Goal: Task Accomplishment & Management: Use online tool/utility

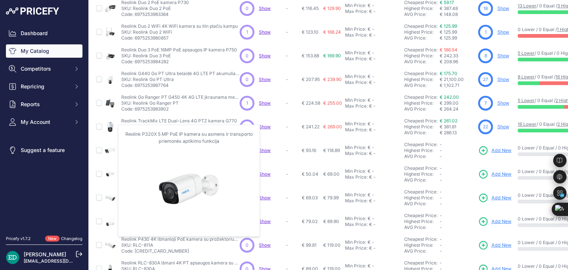
scroll to position [195, 0]
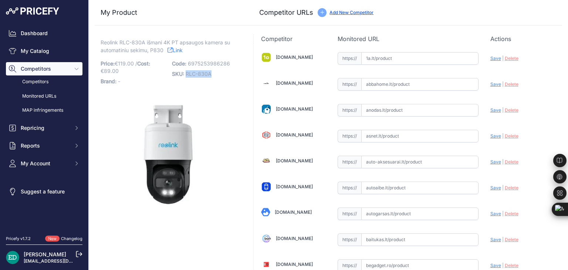
drag, startPoint x: 214, startPoint y: 74, endPoint x: 185, endPoint y: 73, distance: 29.6
click at [185, 73] on p "SKU: RLC-830A" at bounding box center [205, 74] width 67 height 10
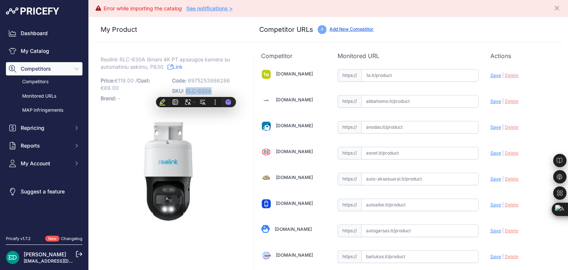
copy span "RLC-830A"
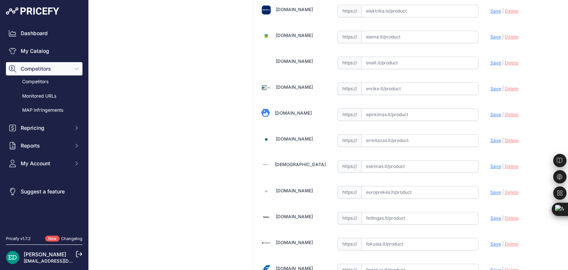
scroll to position [2561, 0]
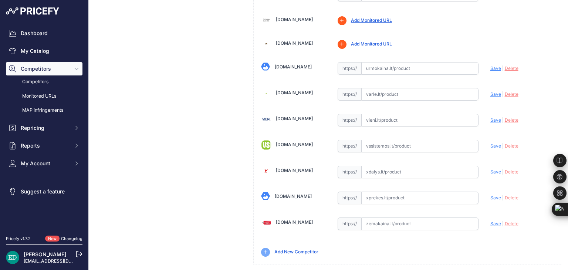
click at [384, 217] on input "text" at bounding box center [419, 223] width 117 height 13
paste input "[URL][DOMAIN_NAME][DOMAIN_NAME]"
click at [491, 216] on div "Update Profile Save | [GEOGRAPHIC_DATA] Analyzing" at bounding box center [522, 221] width 64 height 11
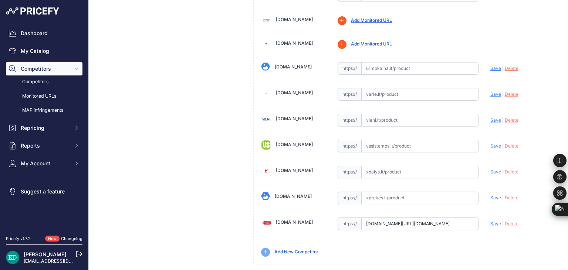
click at [490, 221] on span "Save" at bounding box center [495, 224] width 11 height 6
type input "[URL][DOMAIN_NAME]"
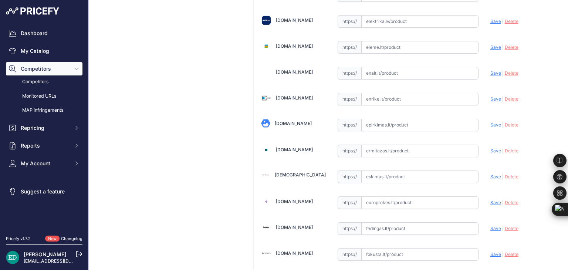
scroll to position [1, 0]
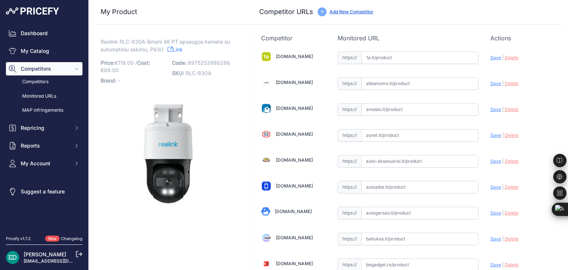
click at [373, 61] on input "text" at bounding box center [419, 57] width 117 height 13
paste input "[URL][DOMAIN_NAME][DOMAIN_NAME]"
click at [493, 58] on span "Save" at bounding box center [495, 58] width 11 height 6
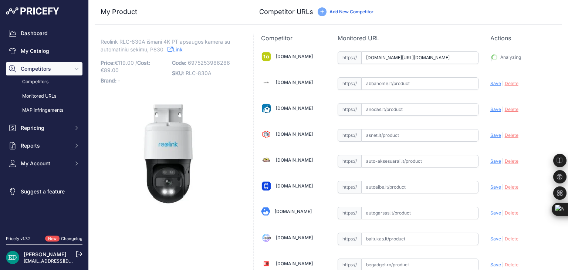
type input "[URL][DOMAIN_NAME]"
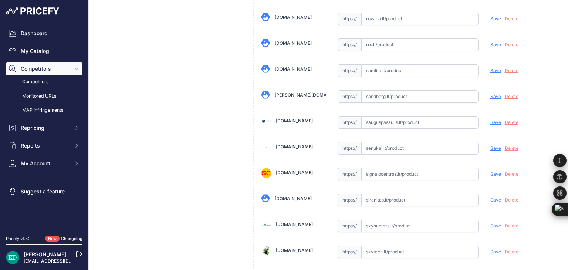
scroll to position [2004, 0]
click at [376, 142] on input "text" at bounding box center [419, 148] width 117 height 13
paste input "[URL][DOMAIN_NAME][DOMAIN_NAME]"
click at [490, 145] on span "Save" at bounding box center [495, 148] width 11 height 6
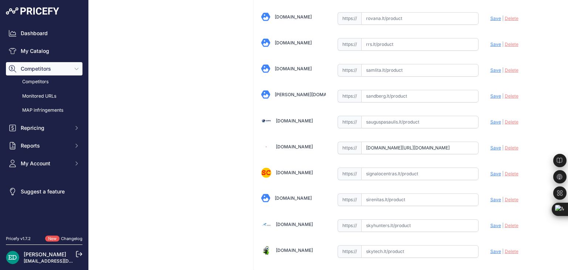
scroll to position [0, 0]
type input "[URL][DOMAIN_NAME]"
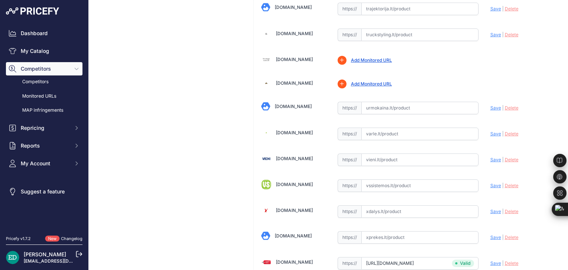
scroll to position [2488, 0]
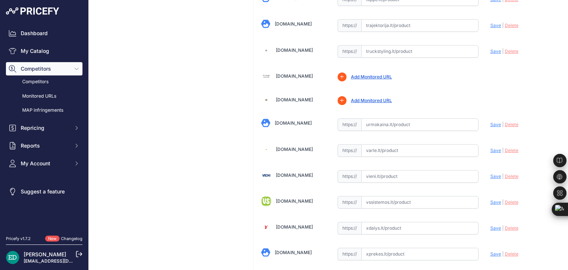
click at [385, 144] on input "text" at bounding box center [419, 150] width 117 height 13
paste input "[URL][DOMAIN_NAME][PERSON_NAME][DOMAIN_NAME]"
click at [493, 147] on span "Save" at bounding box center [495, 150] width 11 height 6
type input "[URL][DOMAIN_NAME][PERSON_NAME]"
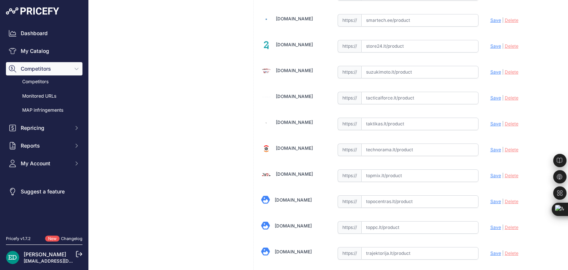
scroll to position [2261, 0]
click at [397, 143] on input "text" at bounding box center [419, 149] width 117 height 13
paste input "[URL][DOMAIN_NAME][DOMAIN_NAME]"
click at [492, 146] on span "Save" at bounding box center [495, 149] width 11 height 6
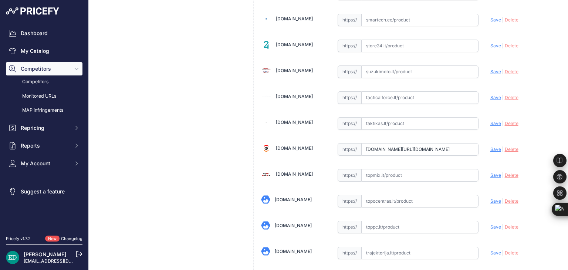
scroll to position [0, 0]
type input "[URL][DOMAIN_NAME]"
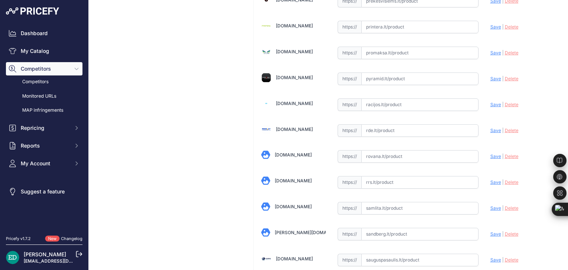
scroll to position [1849, 0]
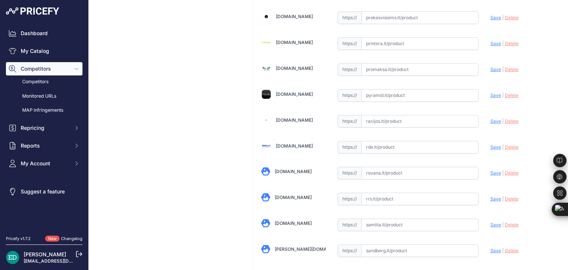
click at [399, 141] on input "text" at bounding box center [419, 147] width 117 height 13
paste input "[URL][DOMAIN_NAME][DOMAIN_NAME]"
click at [490, 144] on span "Save" at bounding box center [495, 147] width 11 height 6
type input "[URL][DOMAIN_NAME]"
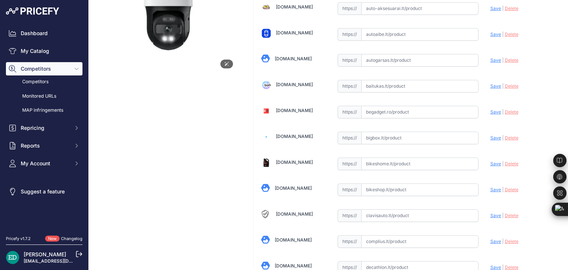
scroll to position [154, 0]
click at [389, 138] on input "text" at bounding box center [419, 137] width 117 height 13
paste input "[URL][DOMAIN_NAME][DOMAIN_NAME]"
click at [491, 136] on span "Save" at bounding box center [495, 138] width 11 height 6
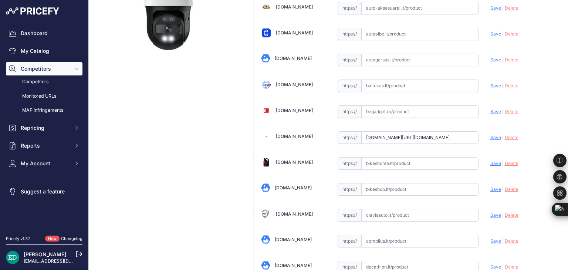
scroll to position [0, 0]
type input "[URL][DOMAIN_NAME]"
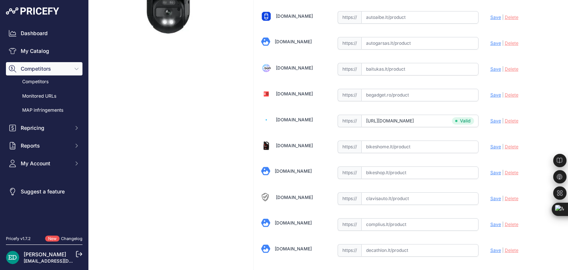
scroll to position [154, 0]
